Goal: Check status: Check status

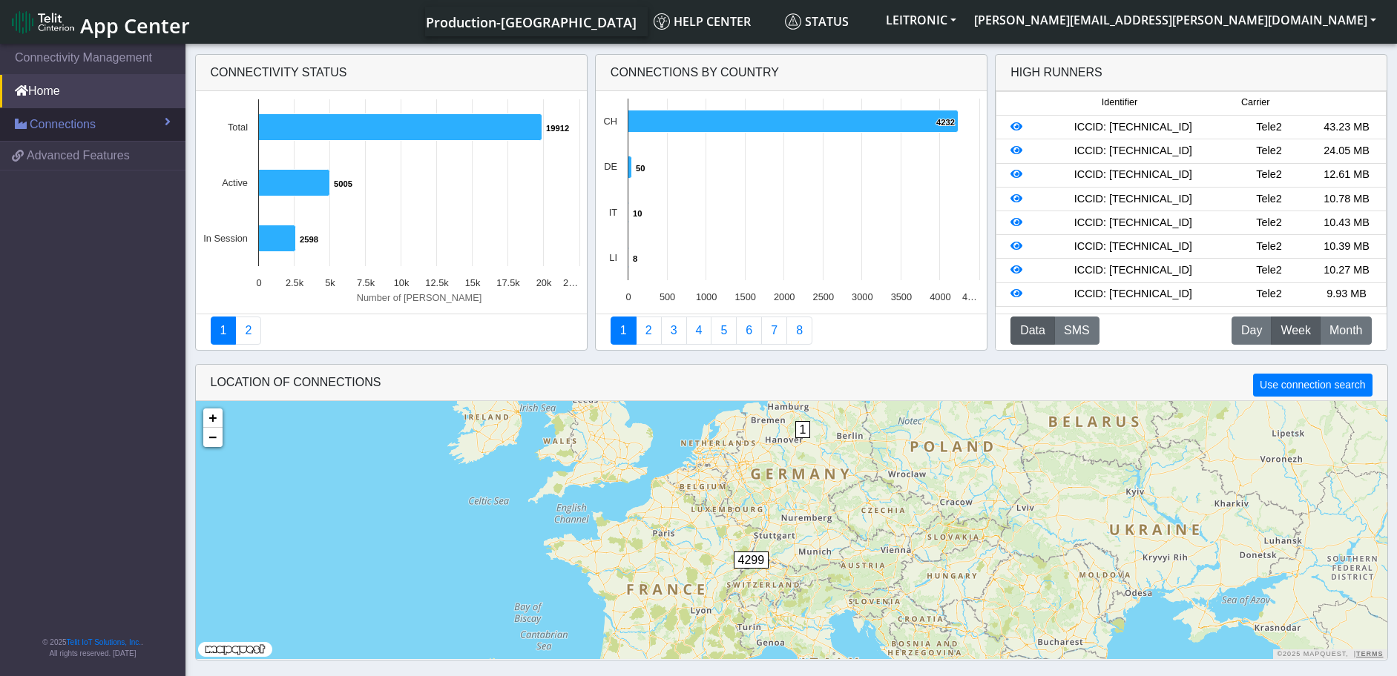
click at [87, 131] on span "Connections" at bounding box center [63, 125] width 66 height 18
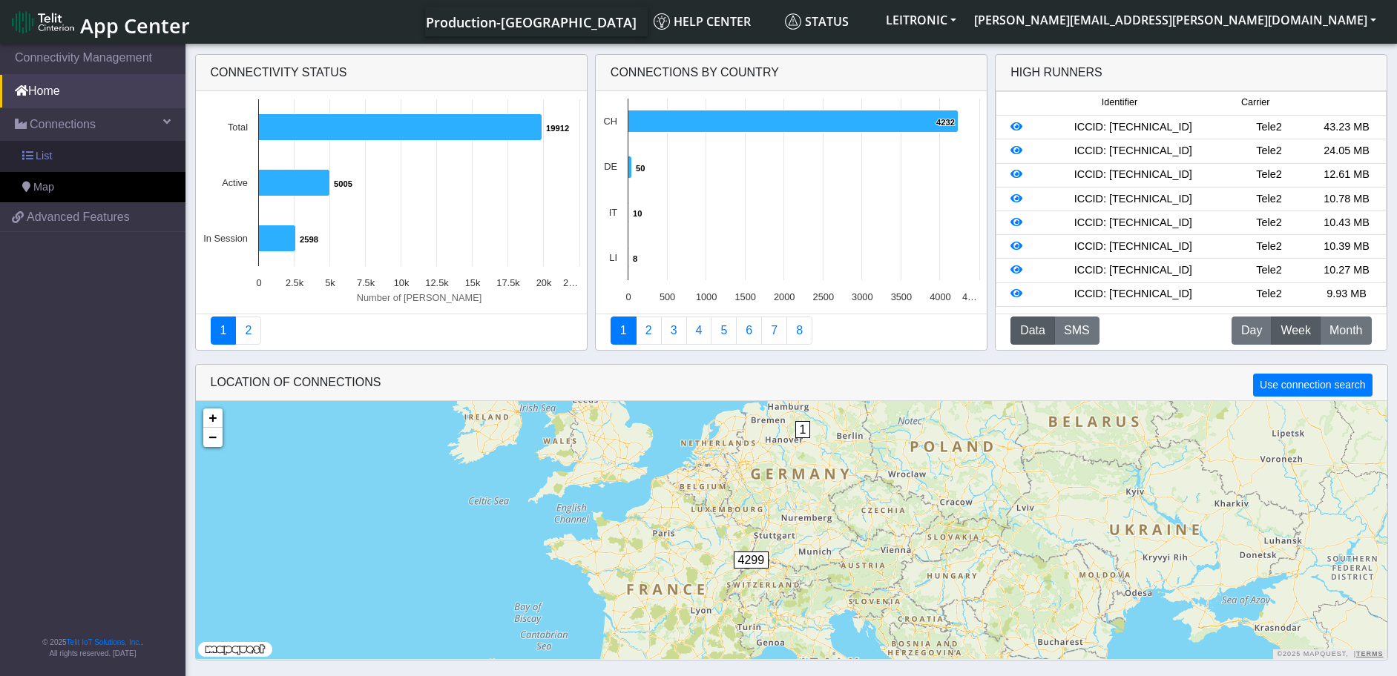
click at [68, 161] on link "List" at bounding box center [92, 156] width 185 height 31
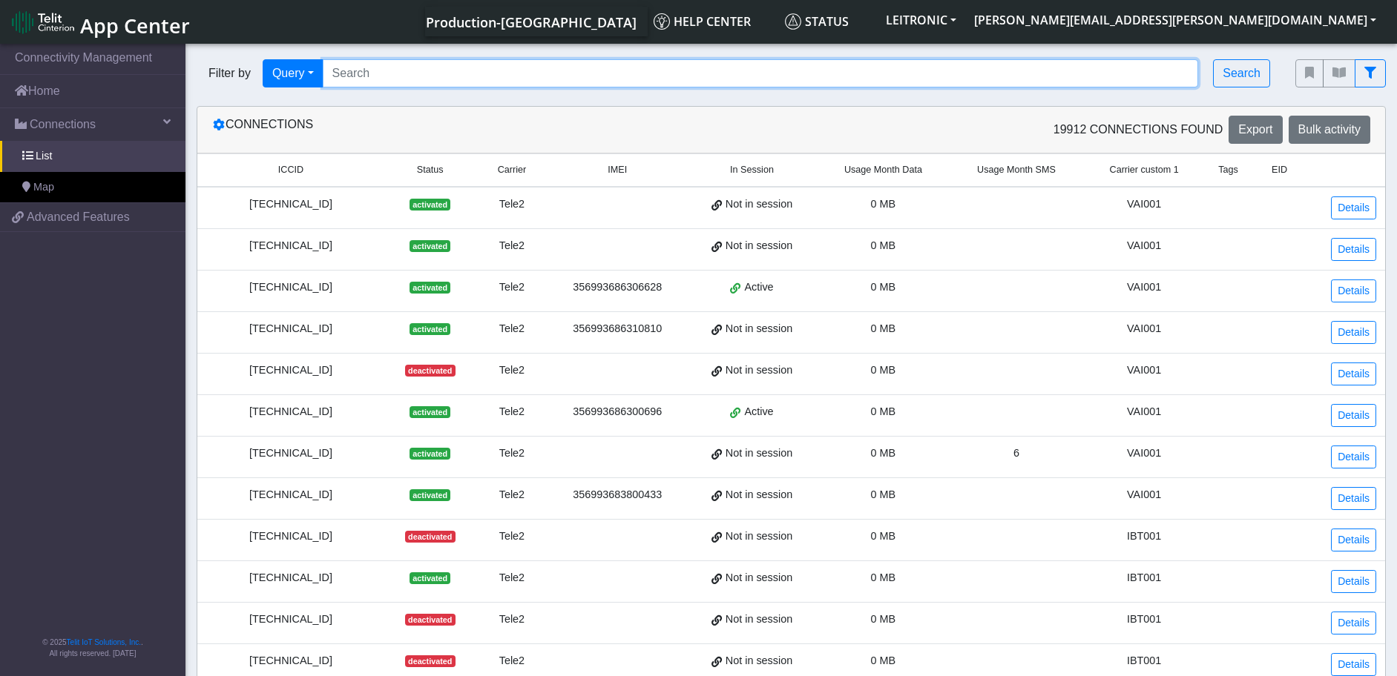
click at [404, 73] on input "Search..." at bounding box center [761, 73] width 876 height 28
paste input "[TECHNICAL_ID]"
type input "[TECHNICAL_ID]"
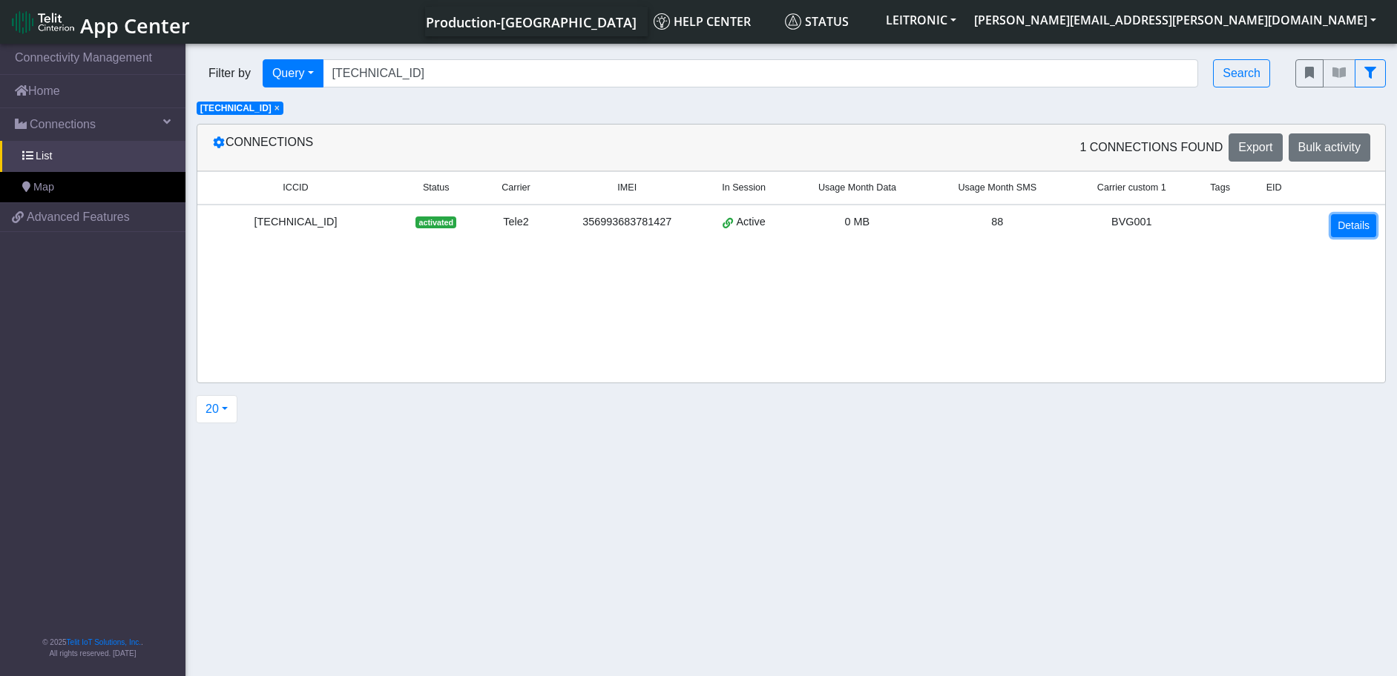
click at [1342, 225] on link "Details" at bounding box center [1353, 225] width 45 height 23
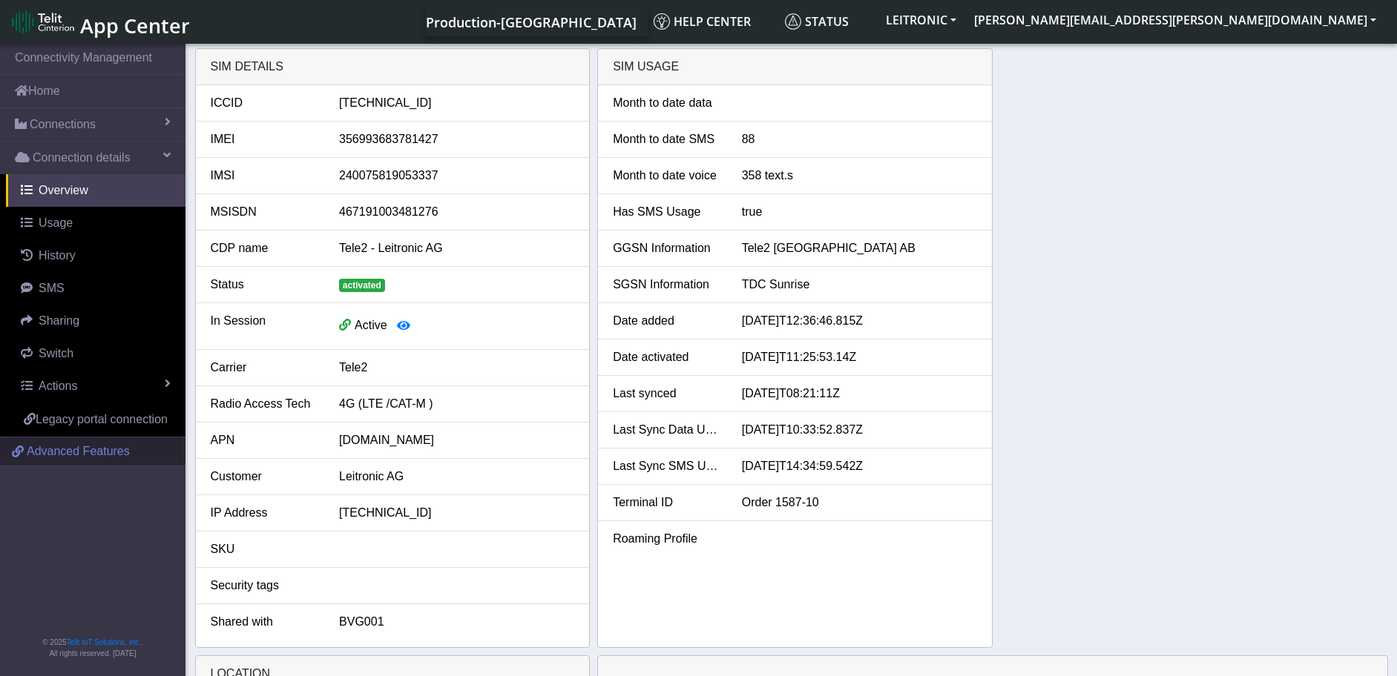
click at [95, 454] on span "Advanced Features" at bounding box center [78, 452] width 103 height 18
click at [63, 259] on span "History" at bounding box center [57, 255] width 37 height 13
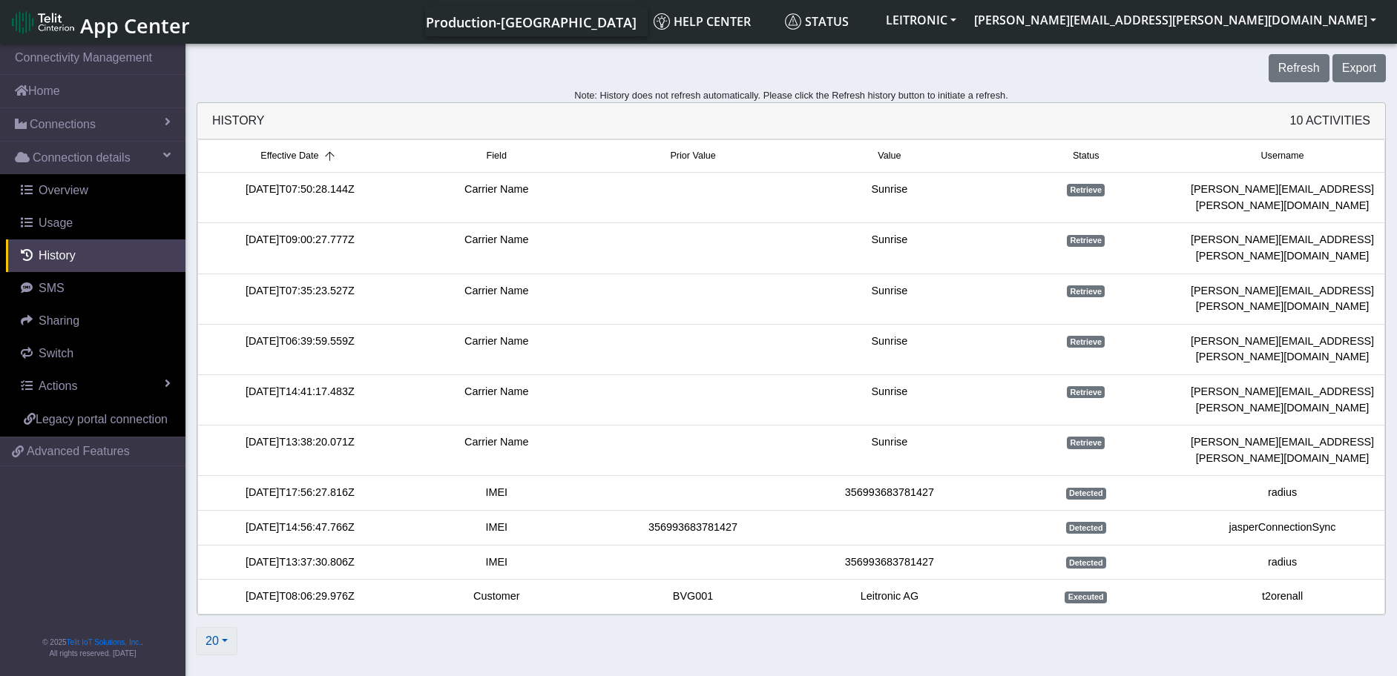
click at [231, 628] on button "20" at bounding box center [217, 642] width 42 height 28
click at [231, 572] on button "1000" at bounding box center [255, 584] width 117 height 24
